Goal: Task Accomplishment & Management: Use online tool/utility

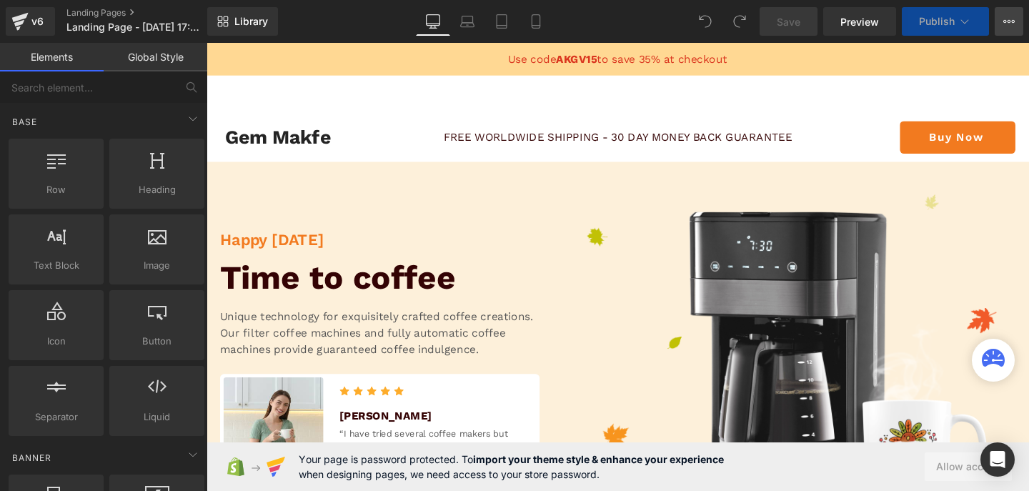
click at [1006, 31] on button "View Live Page View with current Template Save Template to Library Schedule Pub…" at bounding box center [1009, 21] width 29 height 29
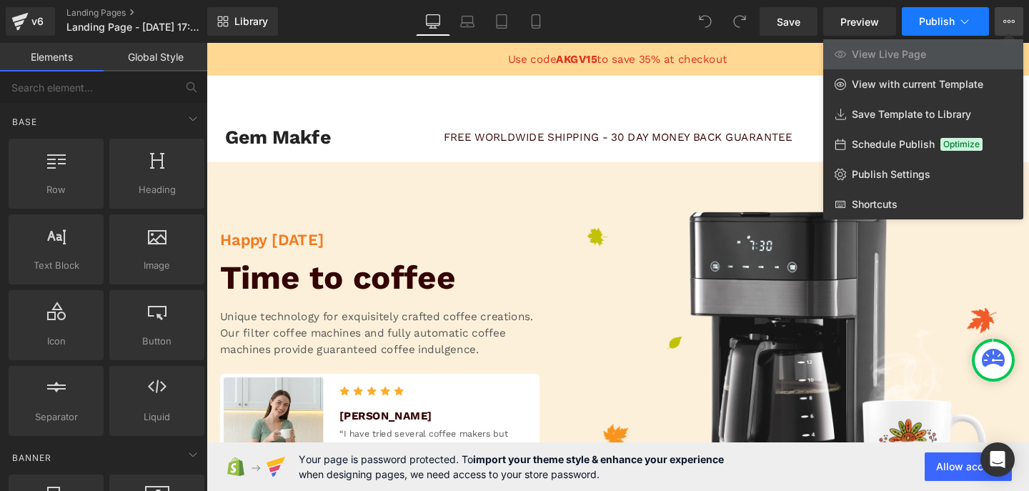
click at [927, 21] on span "Publish" at bounding box center [937, 21] width 36 height 11
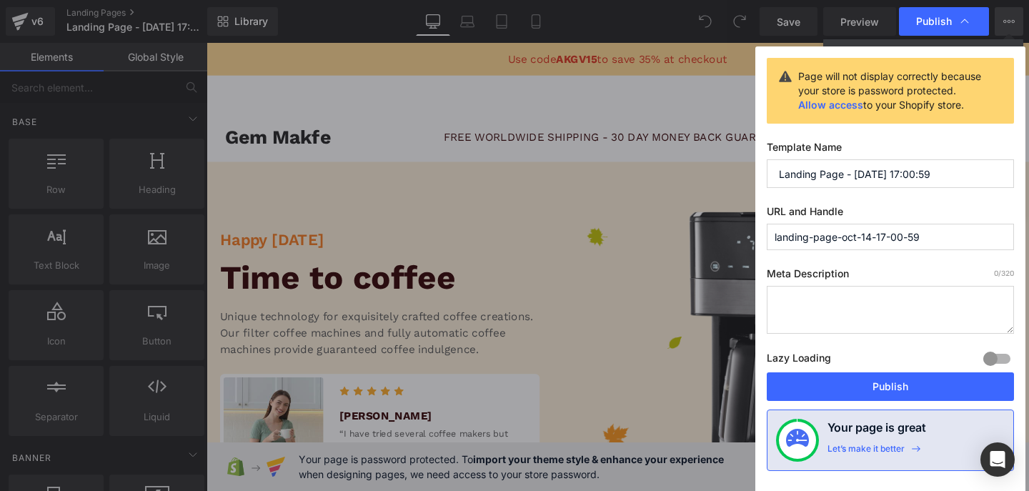
click at [869, 178] on input "Landing Page - [DATE] 17:00:59" at bounding box center [890, 173] width 247 height 29
type input "[PERSON_NAME] test agency V6"
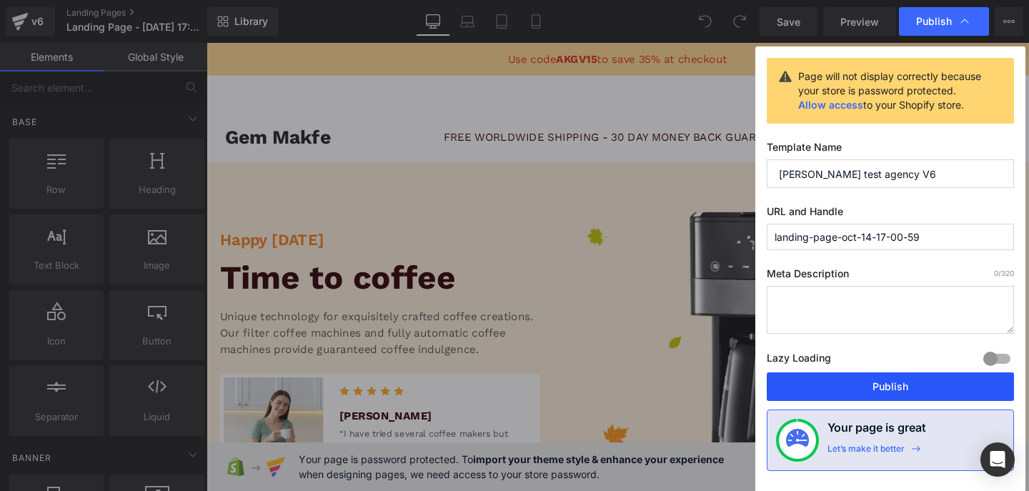
click at [861, 387] on button "Publish" at bounding box center [890, 386] width 247 height 29
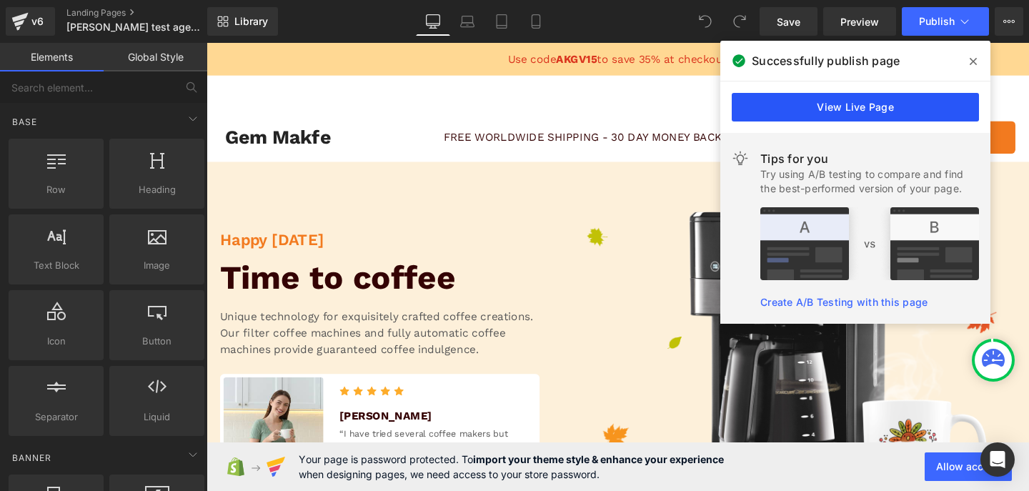
click at [779, 113] on link "View Live Page" at bounding box center [855, 107] width 247 height 29
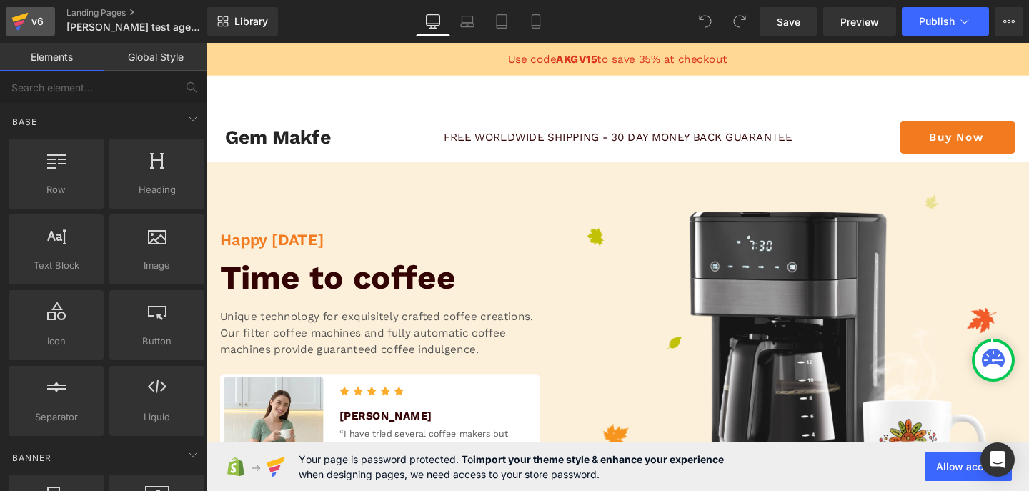
click at [31, 26] on div "v6" at bounding box center [38, 21] width 18 height 19
